Goal: Task Accomplishment & Management: Use online tool/utility

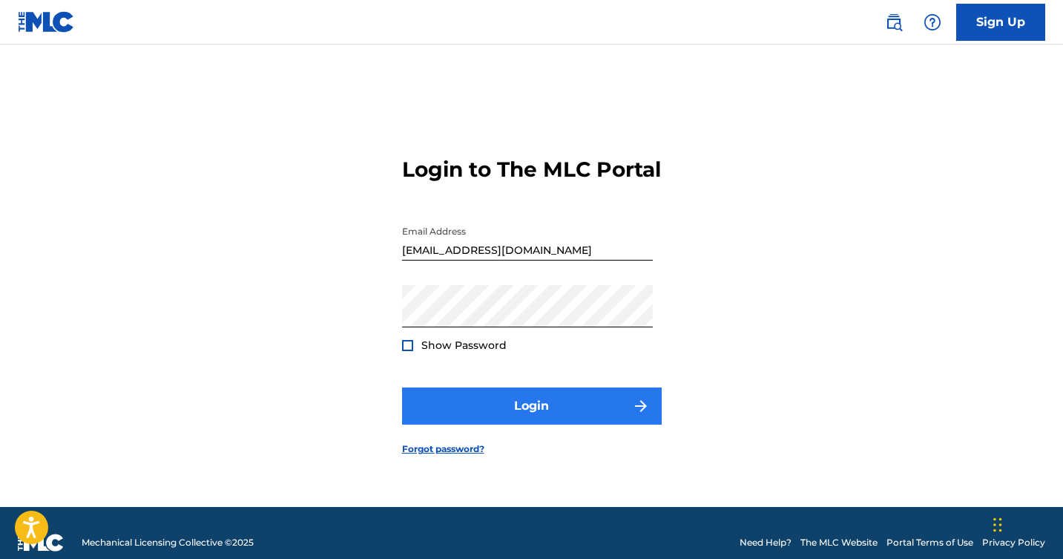
click at [580, 415] on button "Login" at bounding box center [532, 405] width 260 height 37
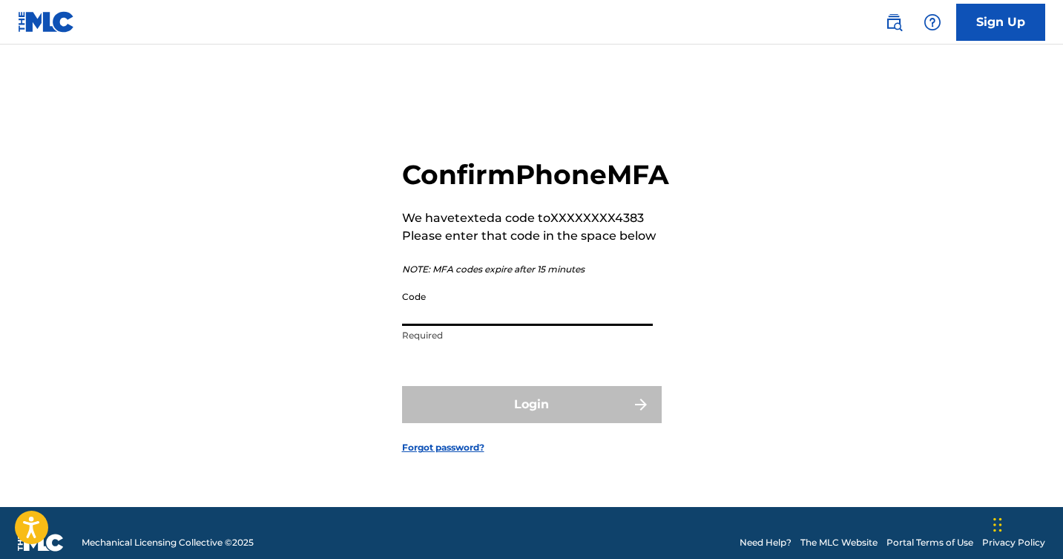
click at [497, 326] on input "Code" at bounding box center [527, 304] width 251 height 42
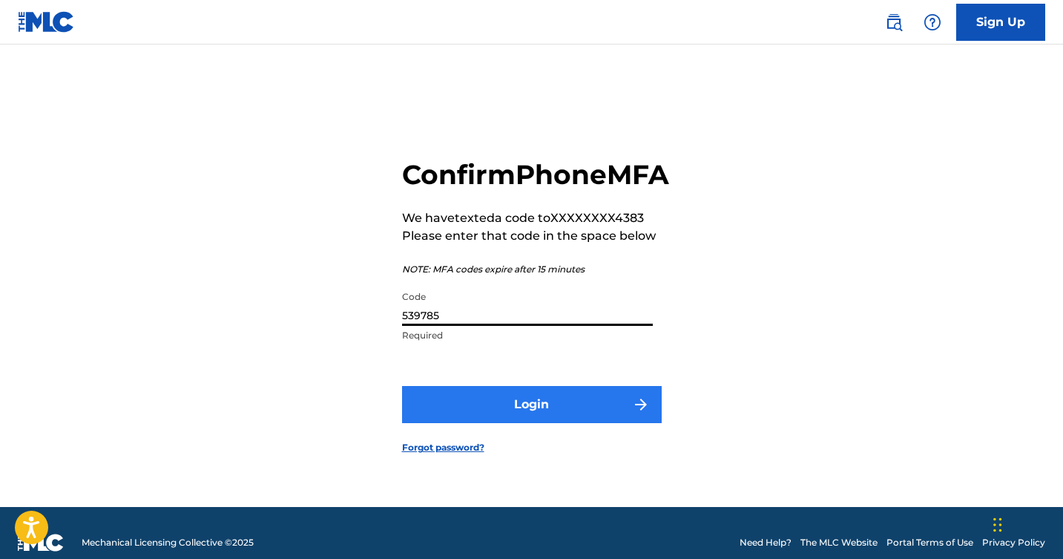
type input "539785"
click at [620, 423] on button "Login" at bounding box center [532, 404] width 260 height 37
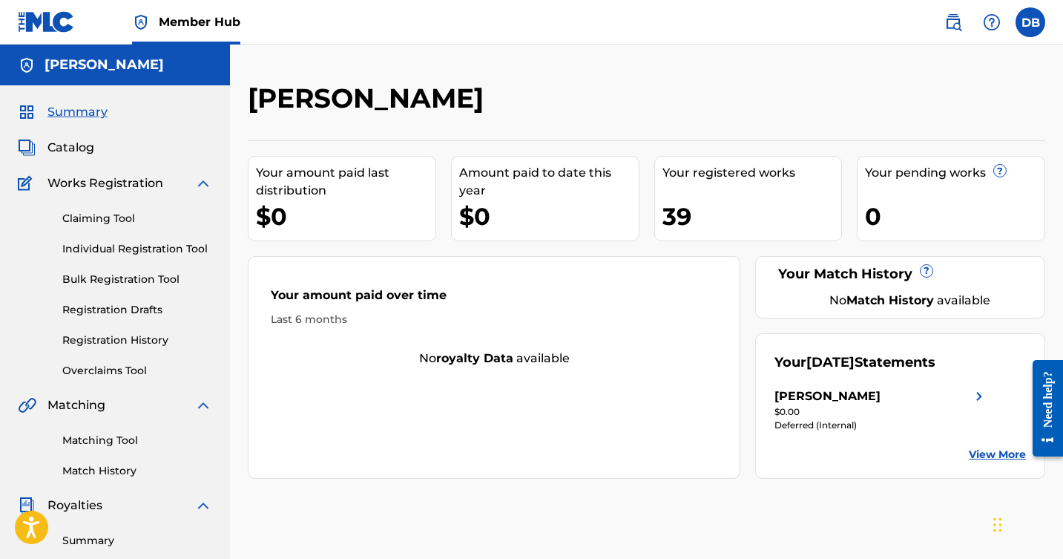
click at [1010, 457] on link "View More" at bounding box center [997, 455] width 57 height 16
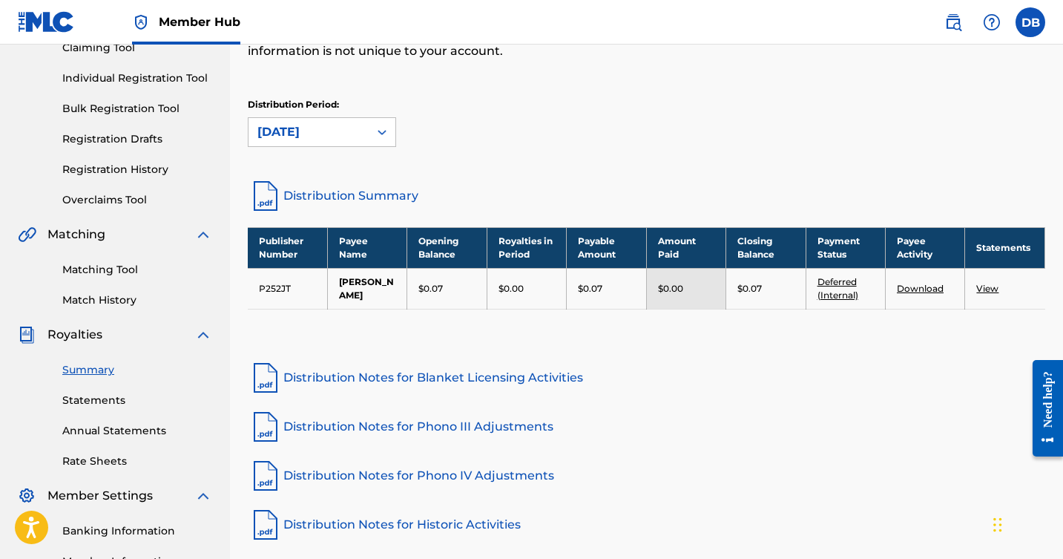
scroll to position [78, 0]
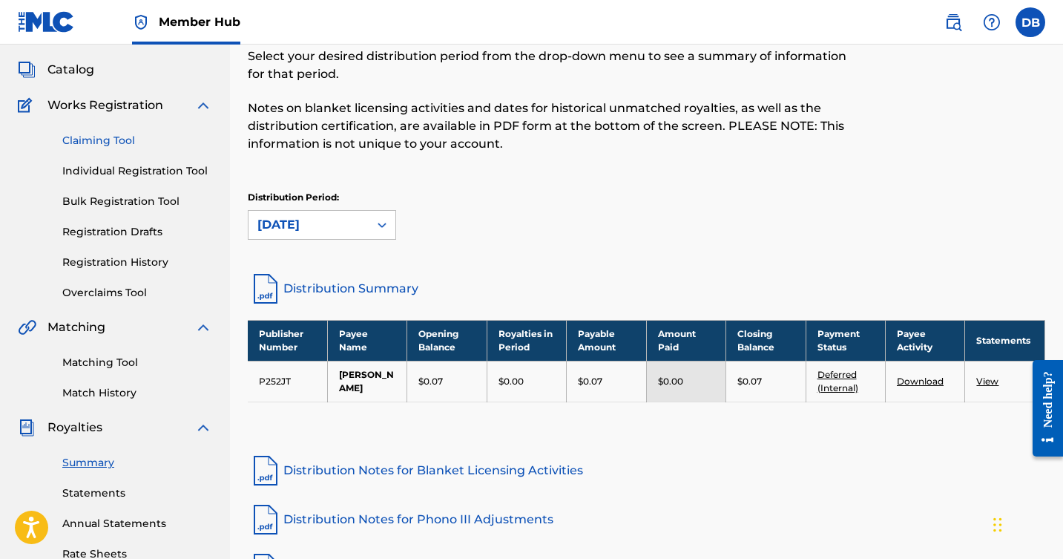
click at [108, 142] on link "Claiming Tool" at bounding box center [137, 141] width 150 height 16
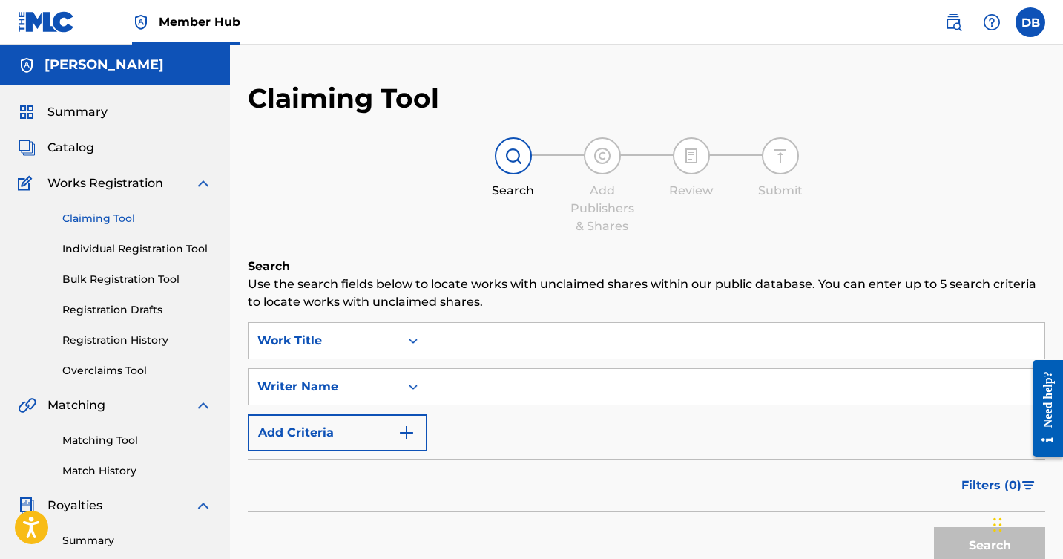
click at [501, 386] on input "Search Form" at bounding box center [735, 387] width 617 height 36
type input "[PERSON_NAME]"
click at [990, 545] on button "Search" at bounding box center [989, 545] width 111 height 37
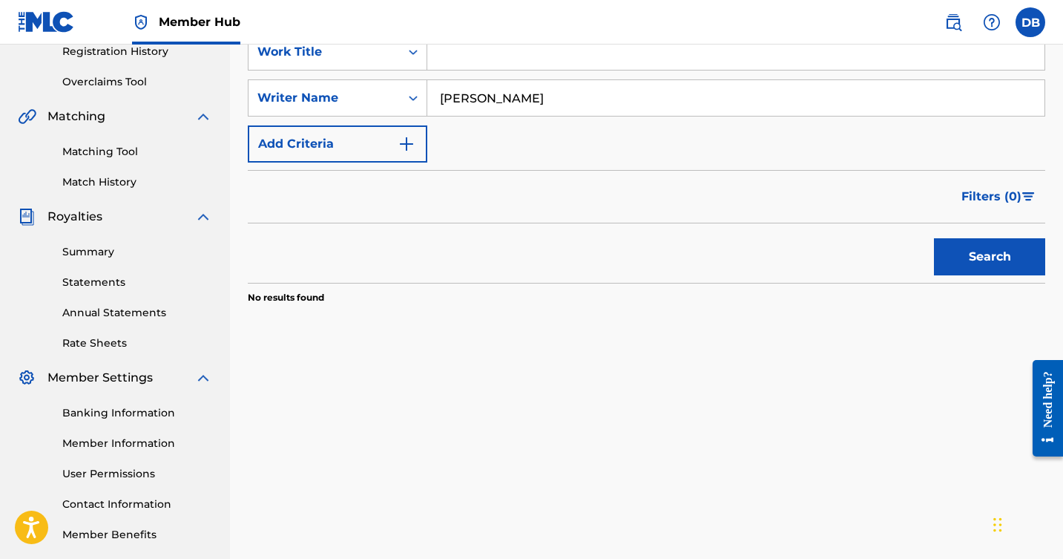
scroll to position [346, 0]
